Goal: Task Accomplishment & Management: Use online tool/utility

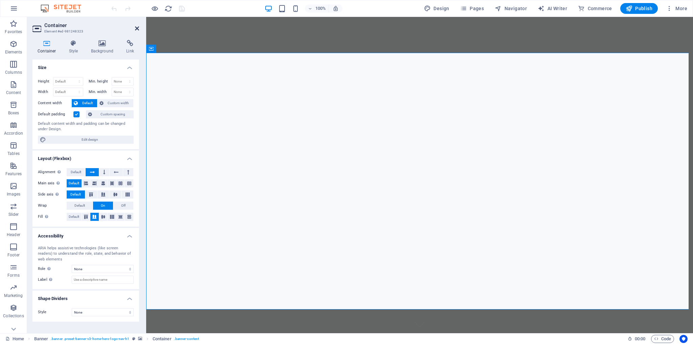
click at [136, 27] on icon at bounding box center [137, 28] width 4 height 5
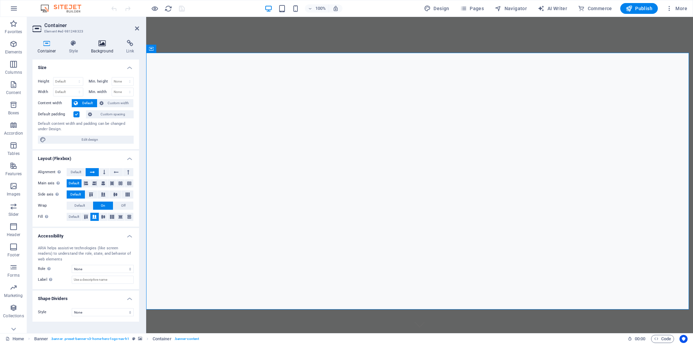
click at [104, 43] on icon at bounding box center [102, 43] width 33 height 7
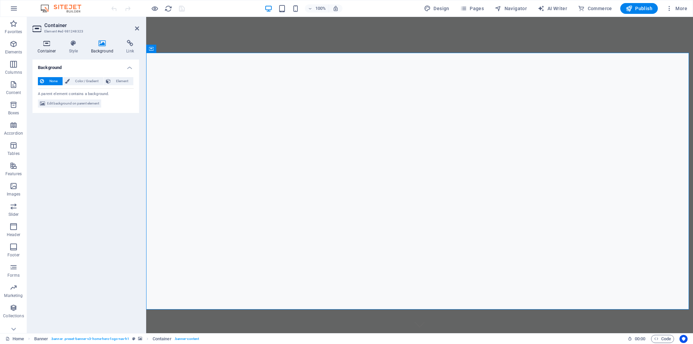
click at [50, 47] on h4 "Container" at bounding box center [48, 47] width 31 height 14
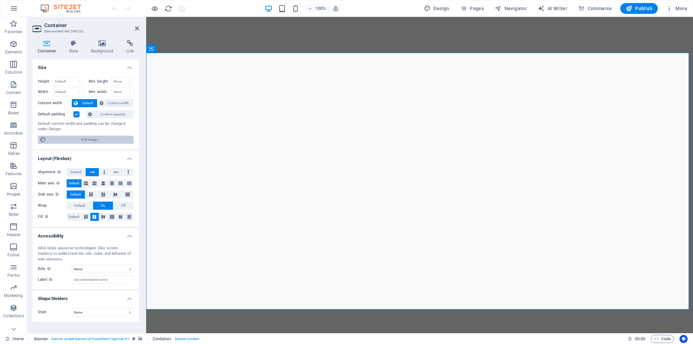
click at [87, 139] on span "Edit design" at bounding box center [90, 140] width 84 height 8
select select "px"
select select "200"
select select "px"
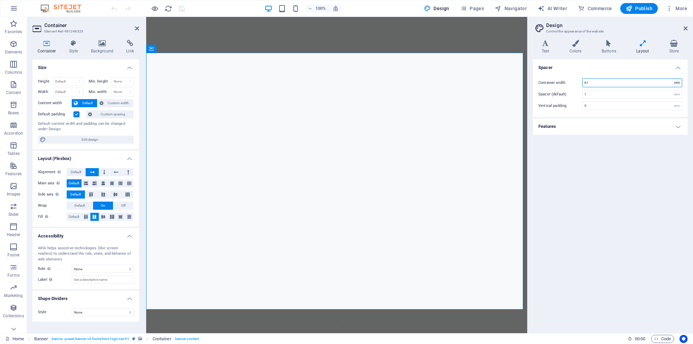
click at [680, 83] on select "rem px" at bounding box center [677, 83] width 9 height 8
select select "px"
click at [673, 79] on select "rem px" at bounding box center [677, 83] width 9 height 8
type input "976"
click at [678, 83] on select "rem px" at bounding box center [677, 83] width 9 height 8
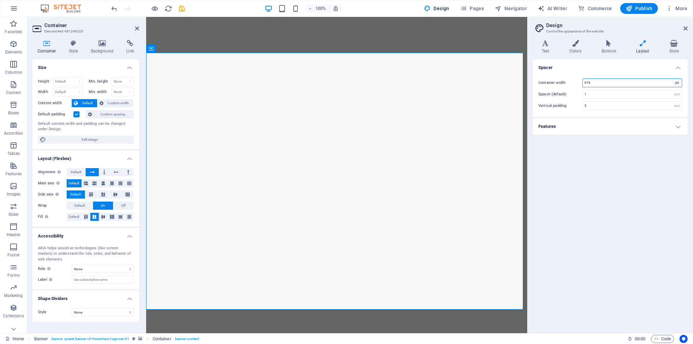
select select "rem"
click at [673, 79] on select "rem px" at bounding box center [677, 83] width 9 height 8
type input "61"
click at [680, 125] on h4 "Features" at bounding box center [610, 127] width 155 height 16
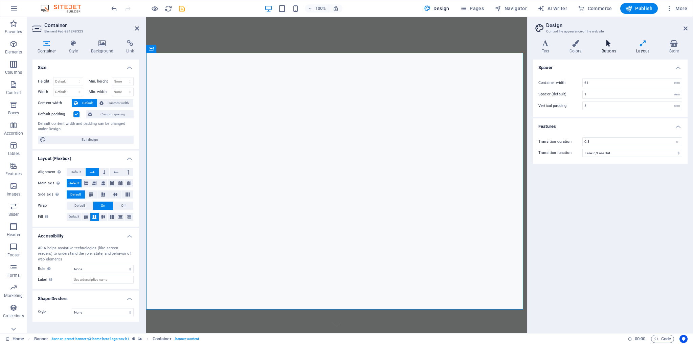
click at [606, 43] on icon at bounding box center [609, 43] width 32 height 7
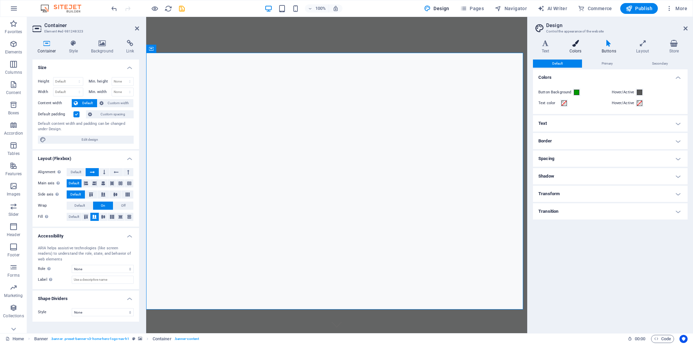
click at [574, 42] on icon at bounding box center [575, 43] width 29 height 7
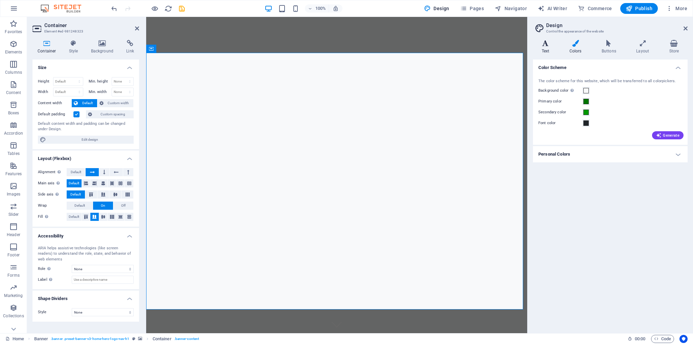
click at [544, 47] on h4 "Text" at bounding box center [547, 47] width 28 height 14
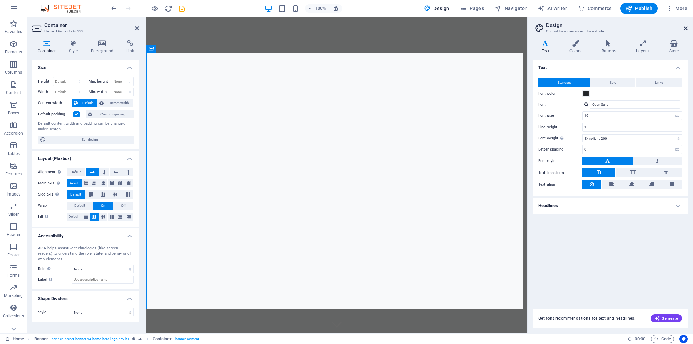
click at [686, 29] on icon at bounding box center [686, 28] width 4 height 5
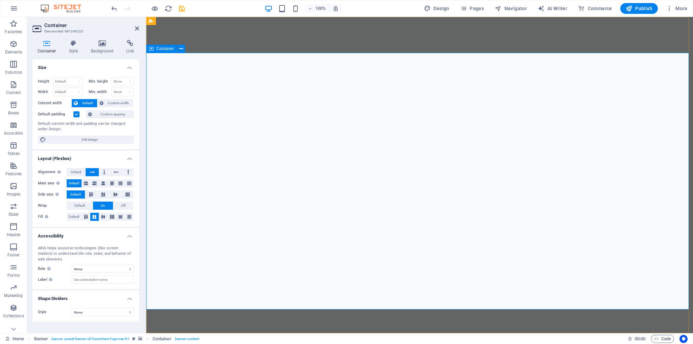
click at [162, 50] on span "Container" at bounding box center [165, 49] width 18 height 4
click at [187, 76] on link "⏎ Edit" at bounding box center [184, 77] width 45 height 10
click at [128, 45] on icon at bounding box center [130, 43] width 18 height 7
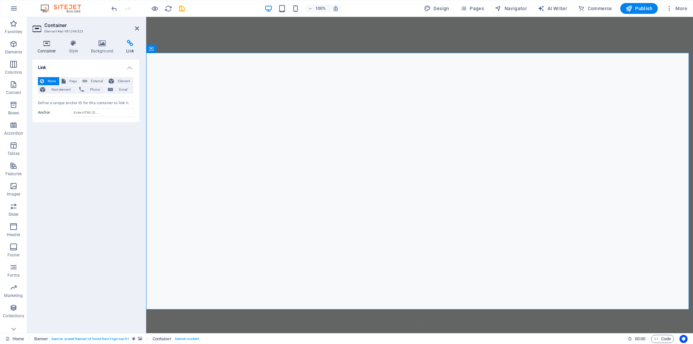
click at [44, 42] on icon at bounding box center [47, 43] width 29 height 7
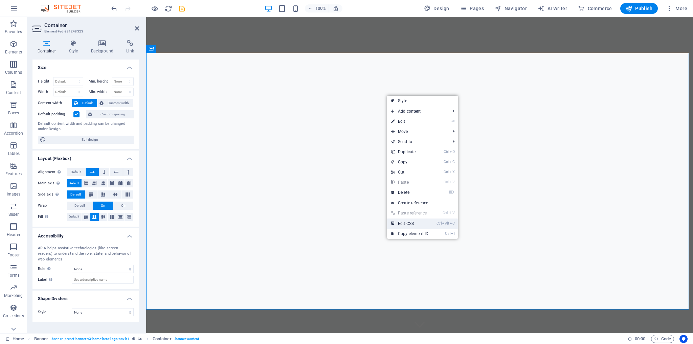
click at [424, 222] on link "Ctrl Alt C Edit CSS" at bounding box center [409, 224] width 45 height 10
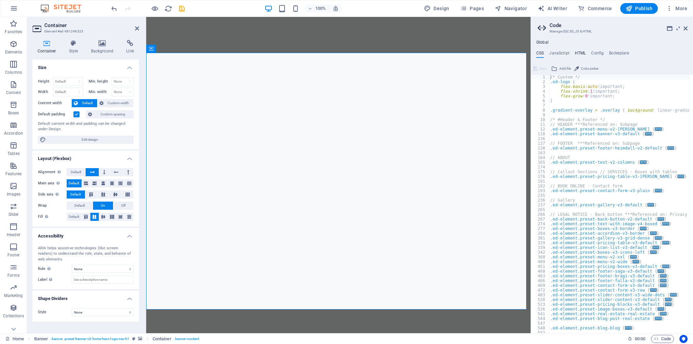
click at [580, 52] on h4 "HTML" at bounding box center [580, 54] width 11 height 7
type textarea "<a href="#main-content" class="wv-link-content button">Skip to main content</a>"
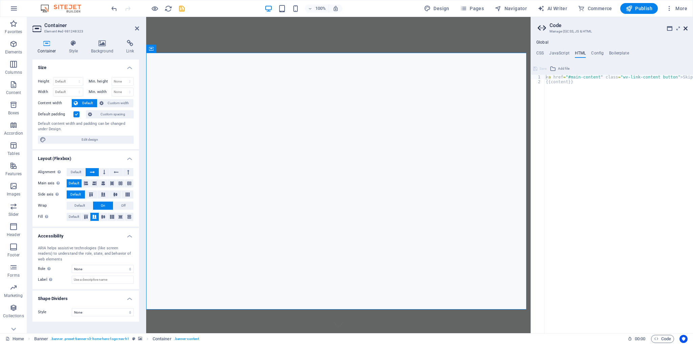
click at [686, 28] on icon at bounding box center [686, 28] width 4 height 5
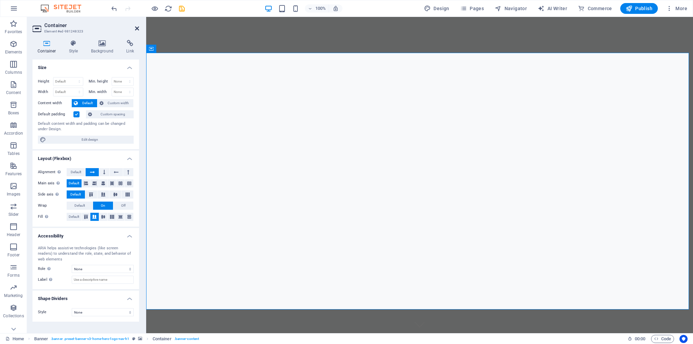
click at [136, 27] on icon at bounding box center [137, 28] width 4 height 5
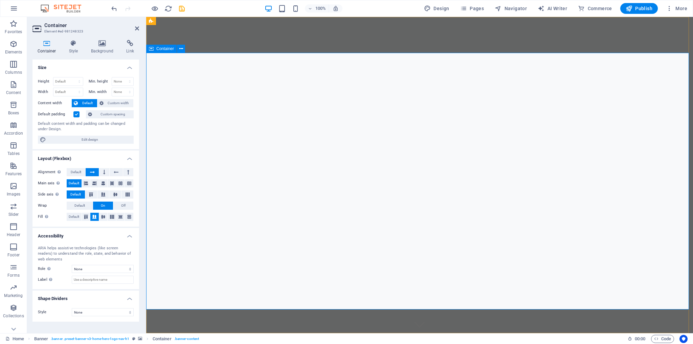
click at [129, 311] on select "None Triangle Square Diagonal Polygon 1 Polygon 2 Zigzag Multiple Zigzags Waves…" at bounding box center [103, 312] width 62 height 8
click at [132, 300] on h4 "Shape Dividers" at bounding box center [86, 297] width 107 height 12
click at [130, 235] on h4 "Accessibility" at bounding box center [86, 234] width 107 height 12
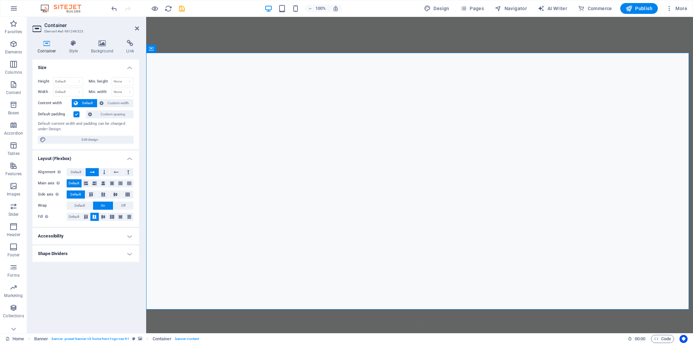
click at [128, 158] on h4 "Layout (Flexbox)" at bounding box center [86, 157] width 107 height 12
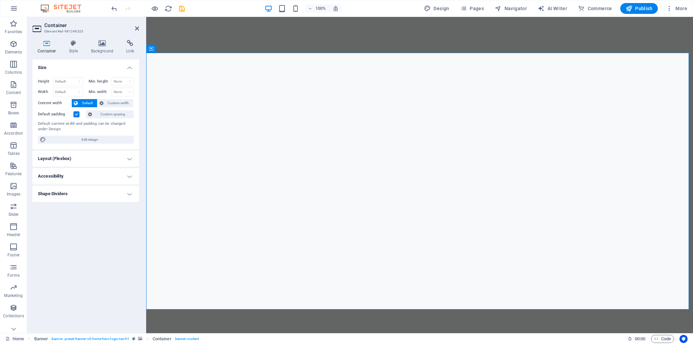
click at [133, 66] on h4 "Size" at bounding box center [86, 66] width 107 height 12
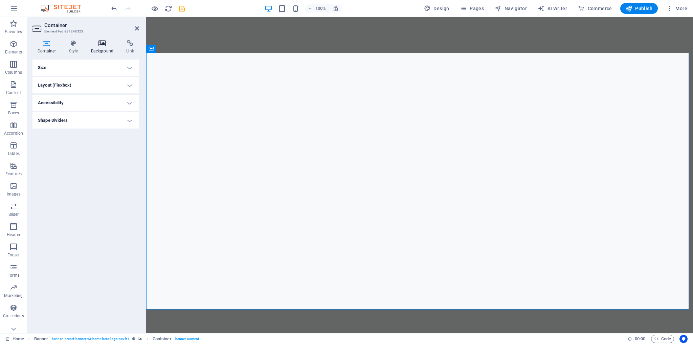
click at [102, 43] on icon at bounding box center [102, 43] width 33 height 7
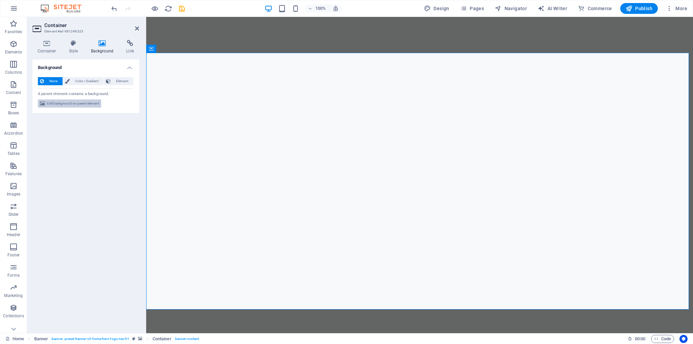
click at [79, 103] on span "Edit background on parent element" at bounding box center [73, 104] width 52 height 8
select select "ms"
select select "s"
select select "progressive"
